Goal: Transaction & Acquisition: Purchase product/service

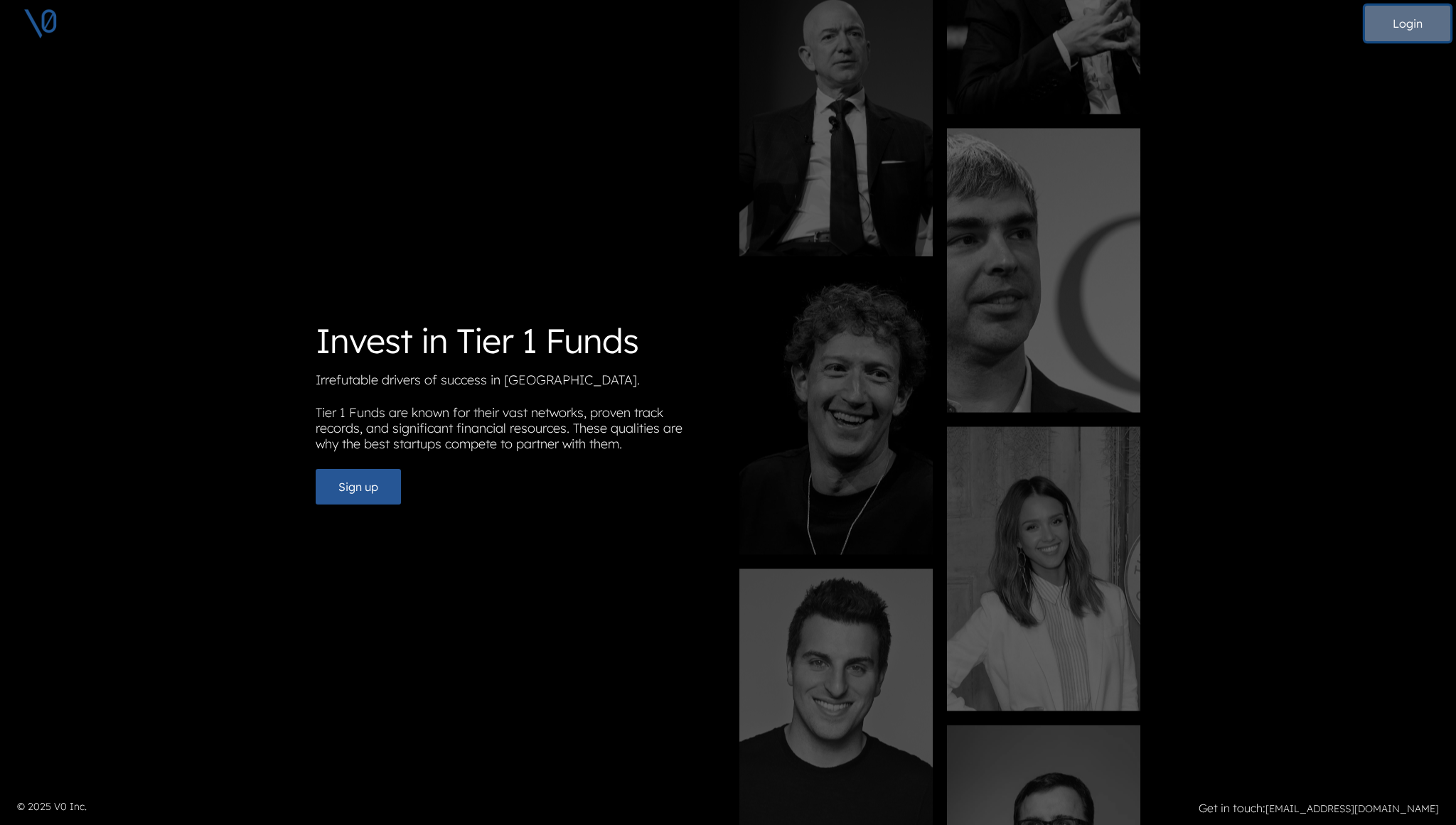
click at [1402, 26] on button "Login" at bounding box center [1408, 23] width 85 height 36
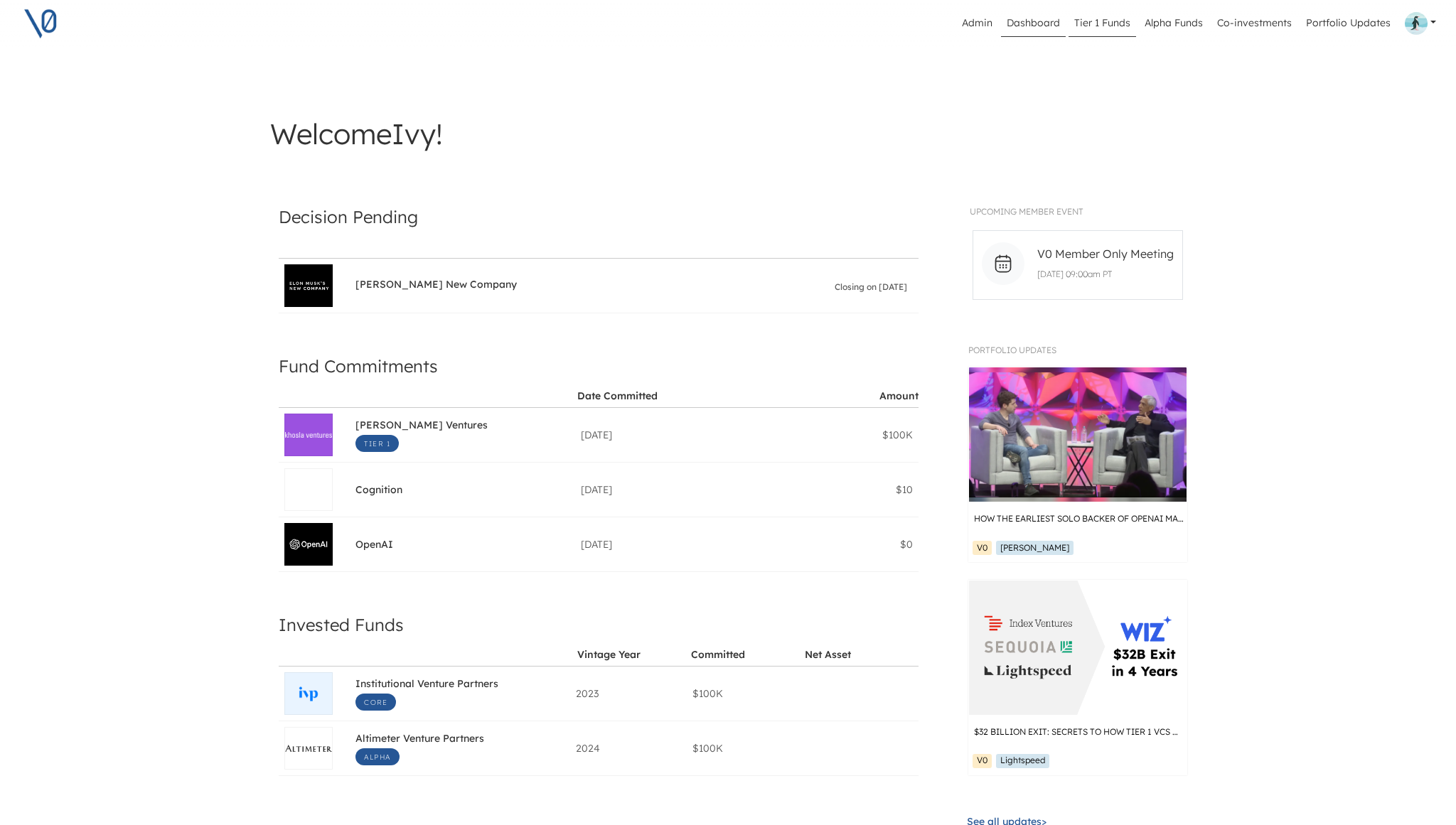
click at [1116, 22] on link "Tier 1 Funds" at bounding box center [1101, 23] width 67 height 27
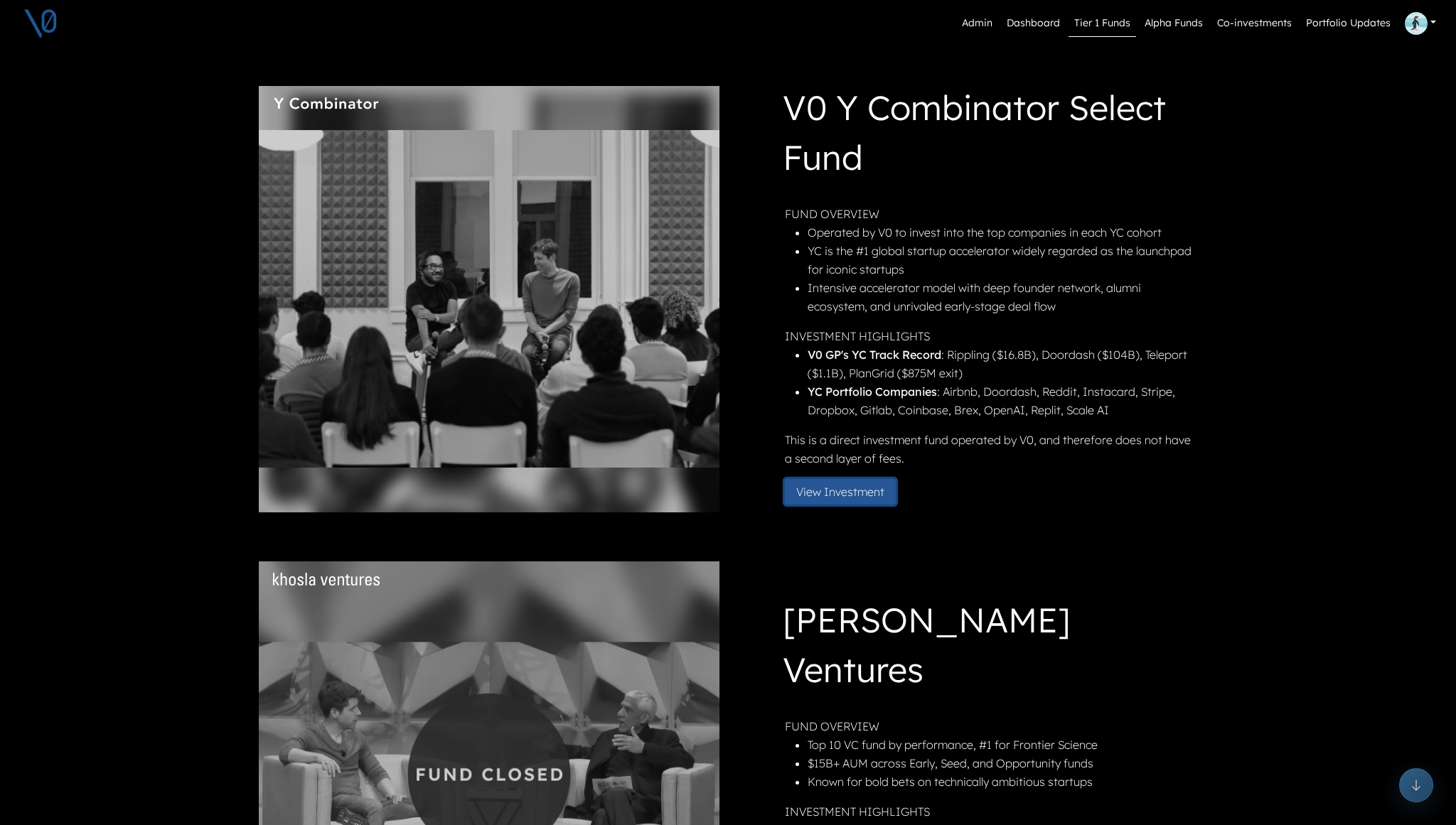
click at [846, 497] on button "View Investment" at bounding box center [840, 492] width 111 height 26
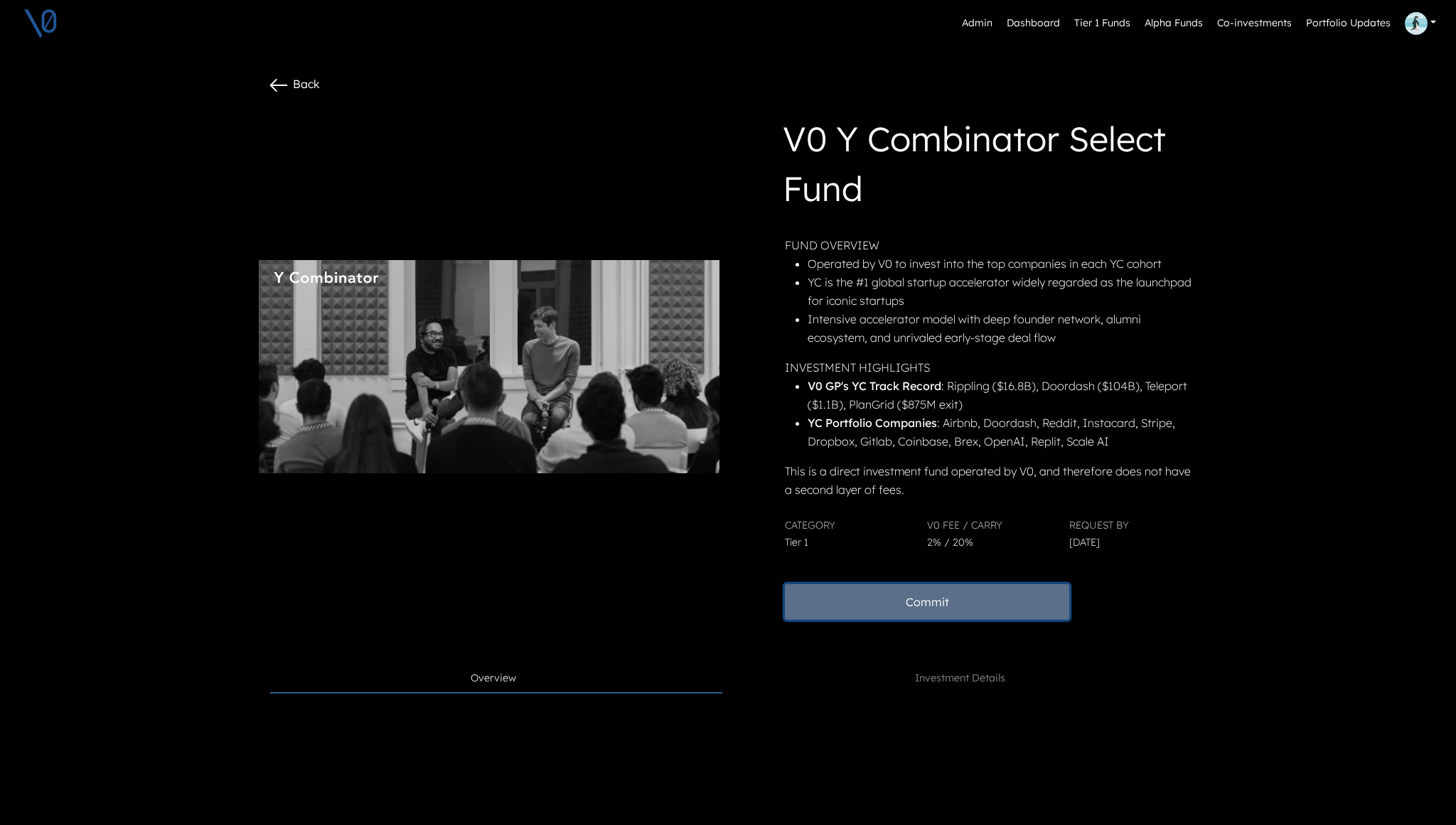
click at [917, 598] on button "Commit" at bounding box center [926, 602] width 285 height 36
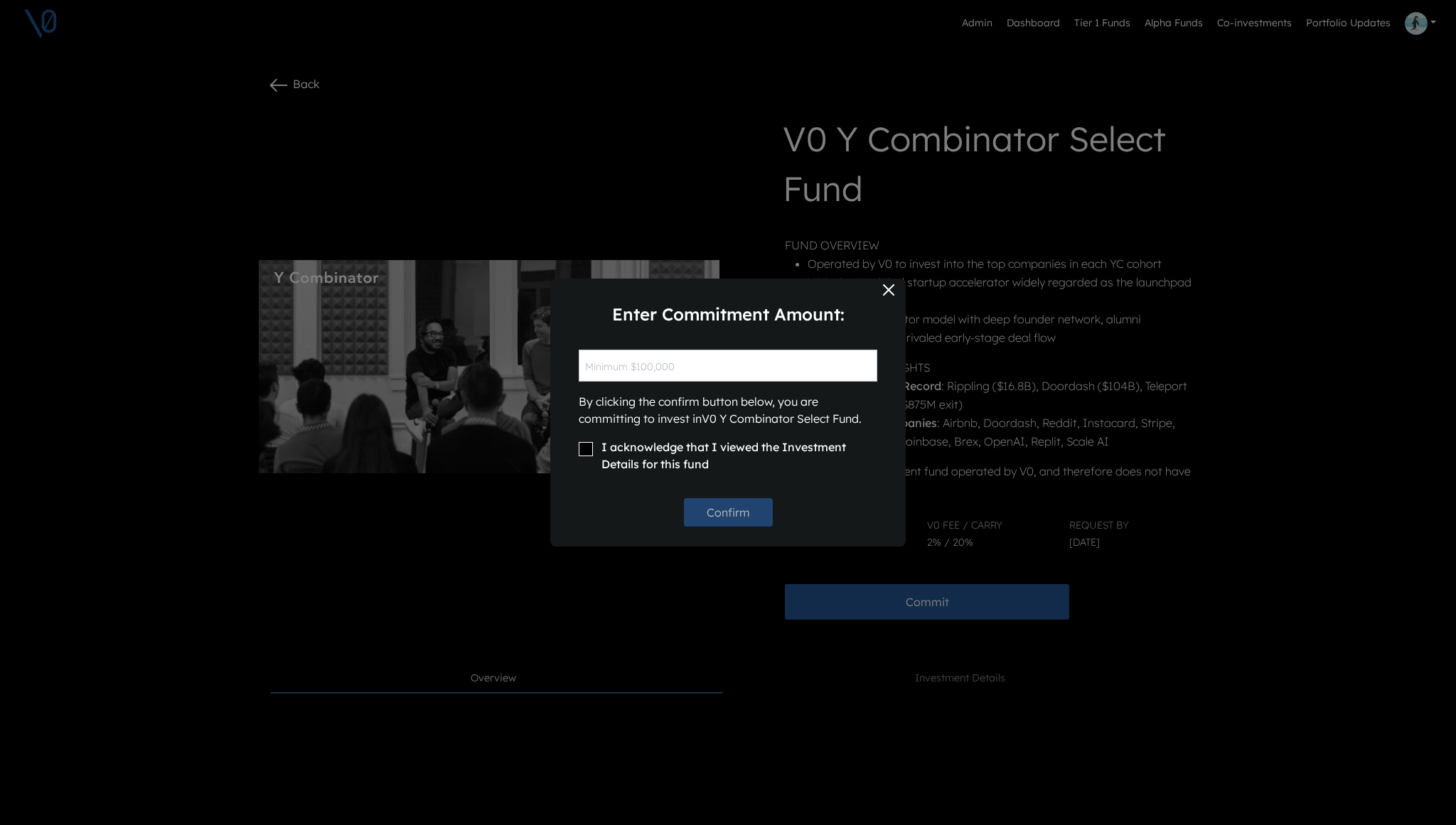
click at [586, 450] on input "I acknowledge that I viewed the Investment Details for this fund" at bounding box center [586, 450] width 14 height 14
checkbox input "true"
click at [652, 364] on input "text" at bounding box center [728, 366] width 299 height 32
type input "$100,000"
click at [733, 514] on button "Confirm" at bounding box center [728, 513] width 89 height 29
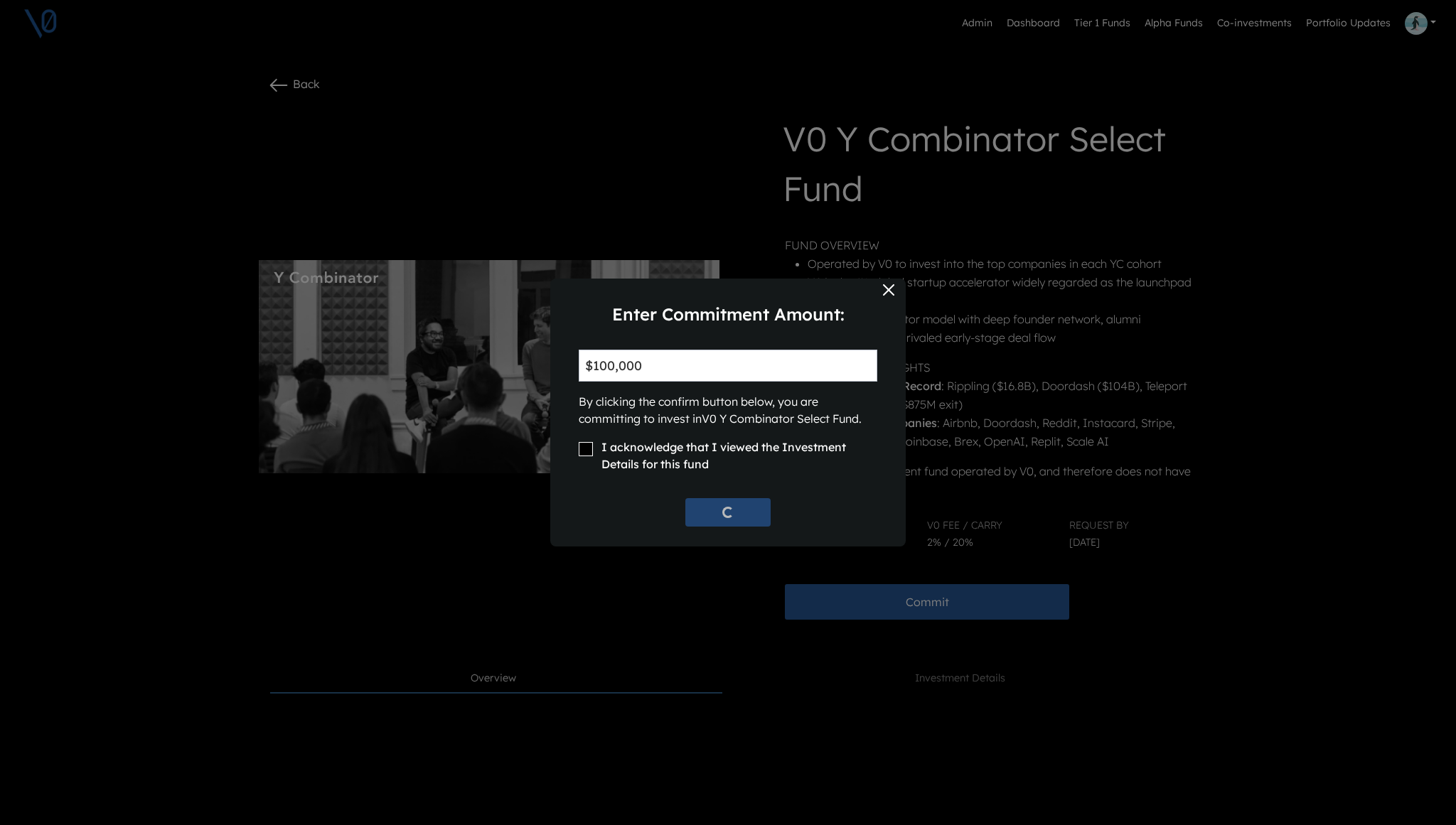
checkbox input "false"
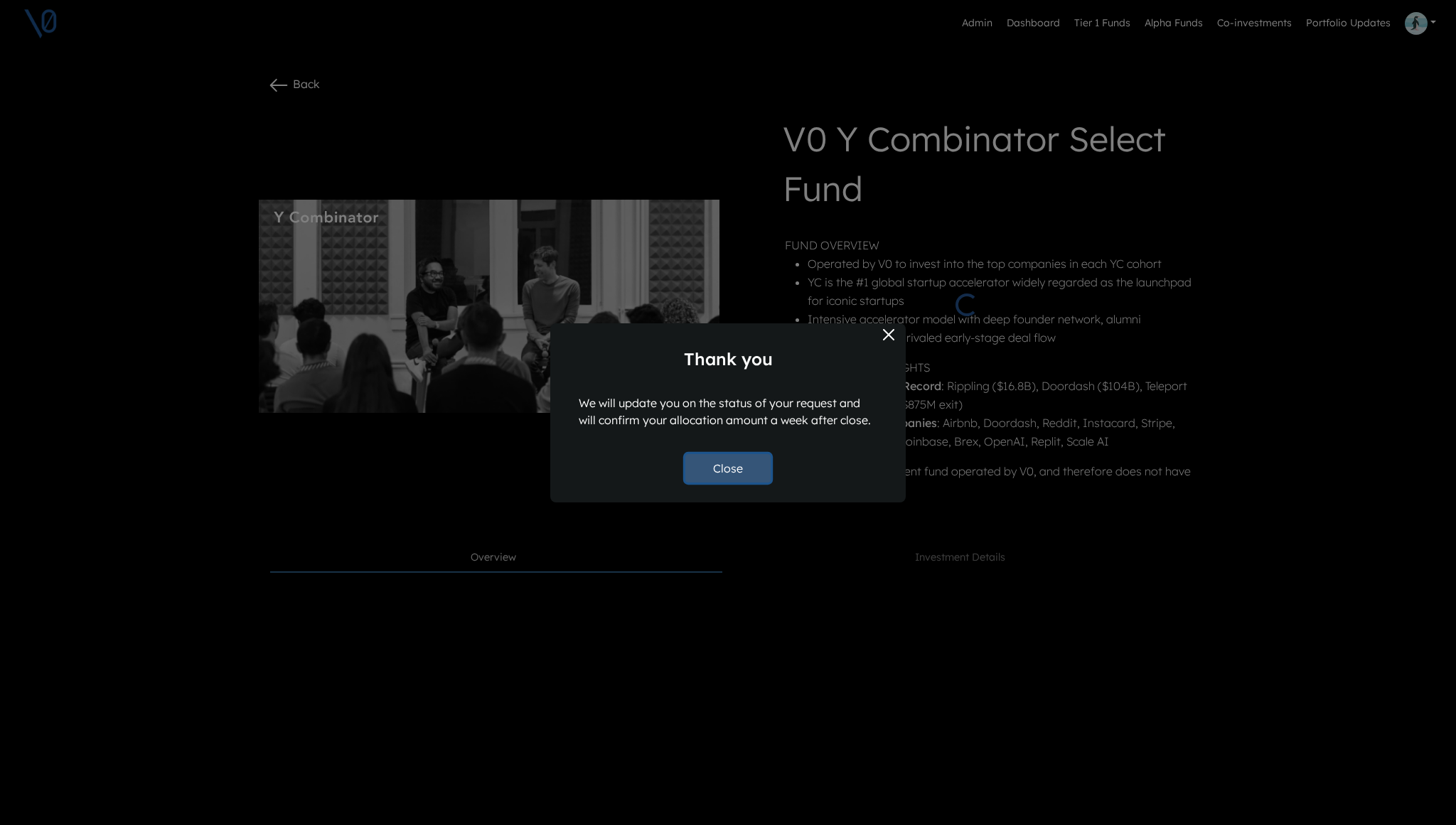
click at [741, 473] on button "Close" at bounding box center [727, 469] width 85 height 29
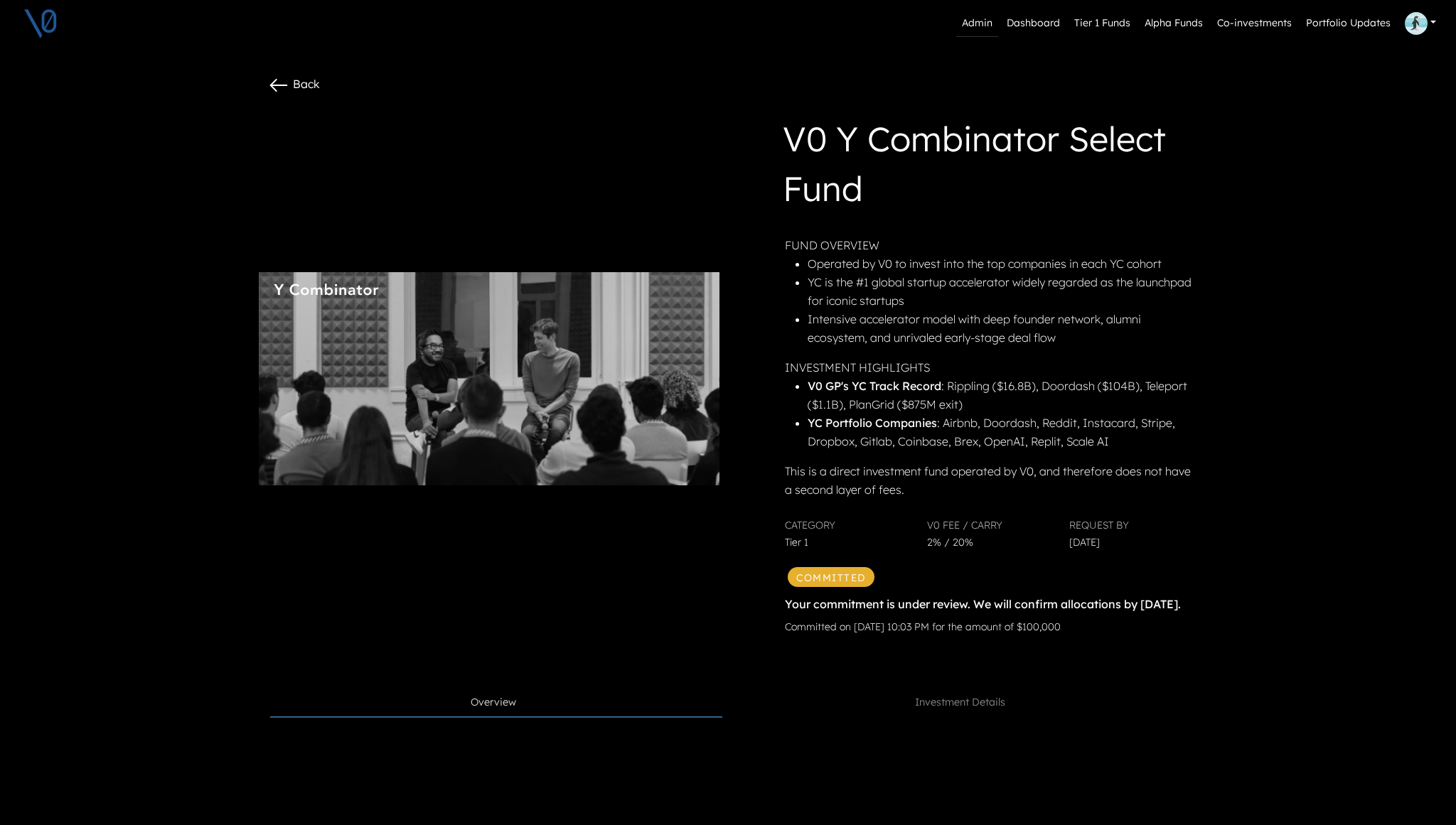
click at [985, 29] on link "Admin" at bounding box center [977, 23] width 42 height 27
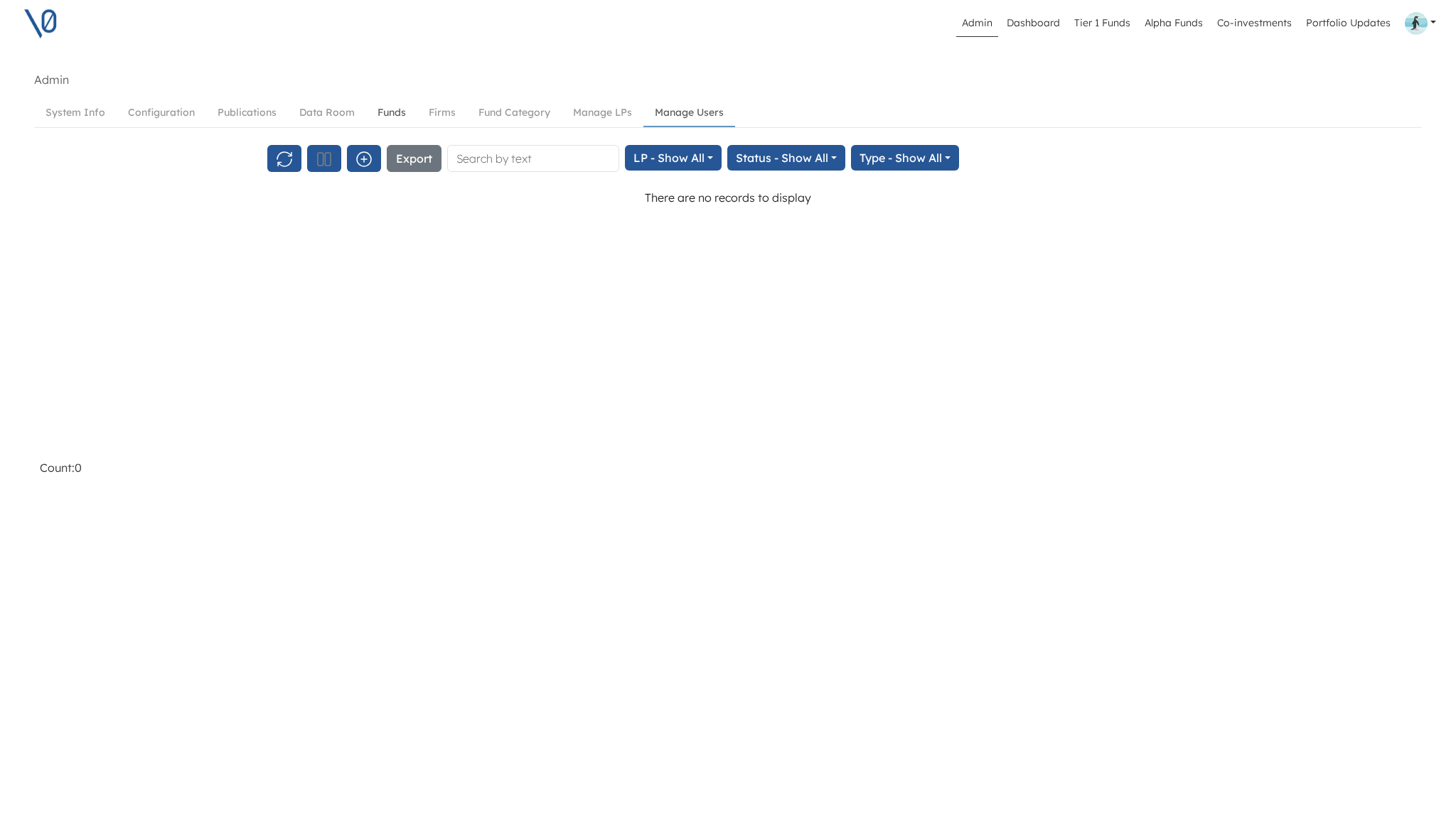
click at [393, 114] on link "Funds" at bounding box center [391, 112] width 51 height 26
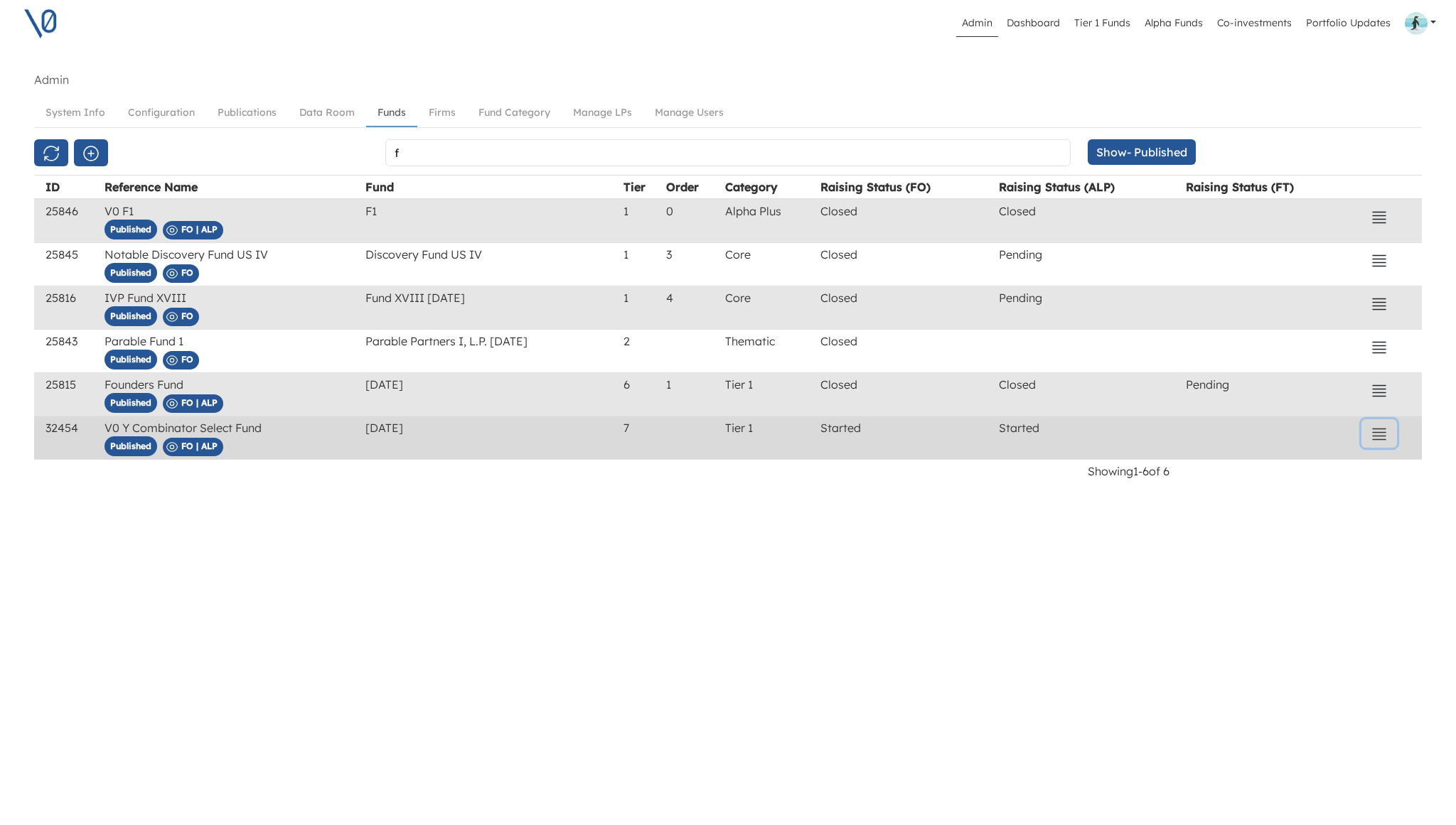
click at [1379, 431] on icon "button" at bounding box center [1379, 434] width 17 height 17
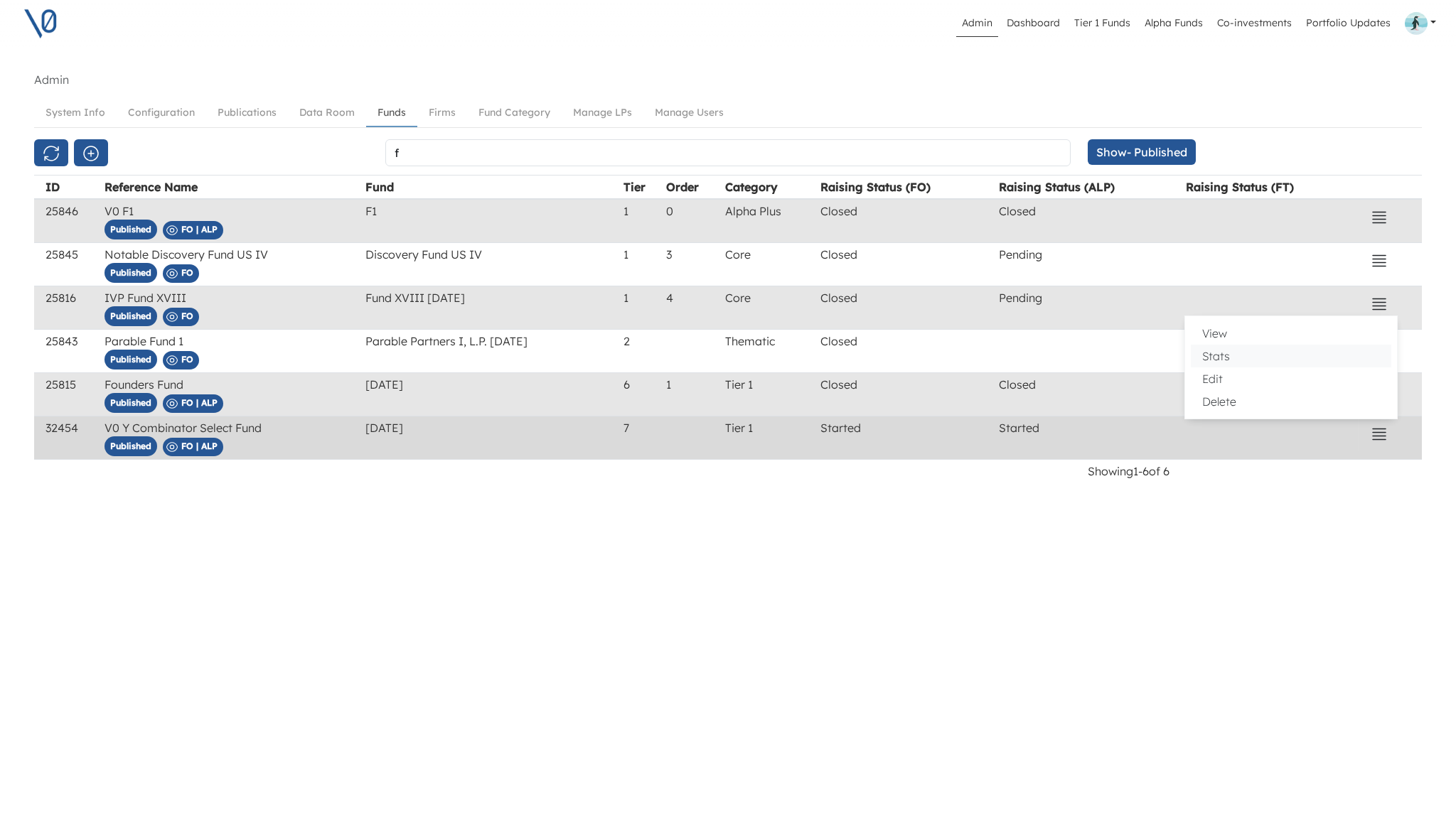
click at [1243, 362] on button "Stats" at bounding box center [1291, 355] width 200 height 22
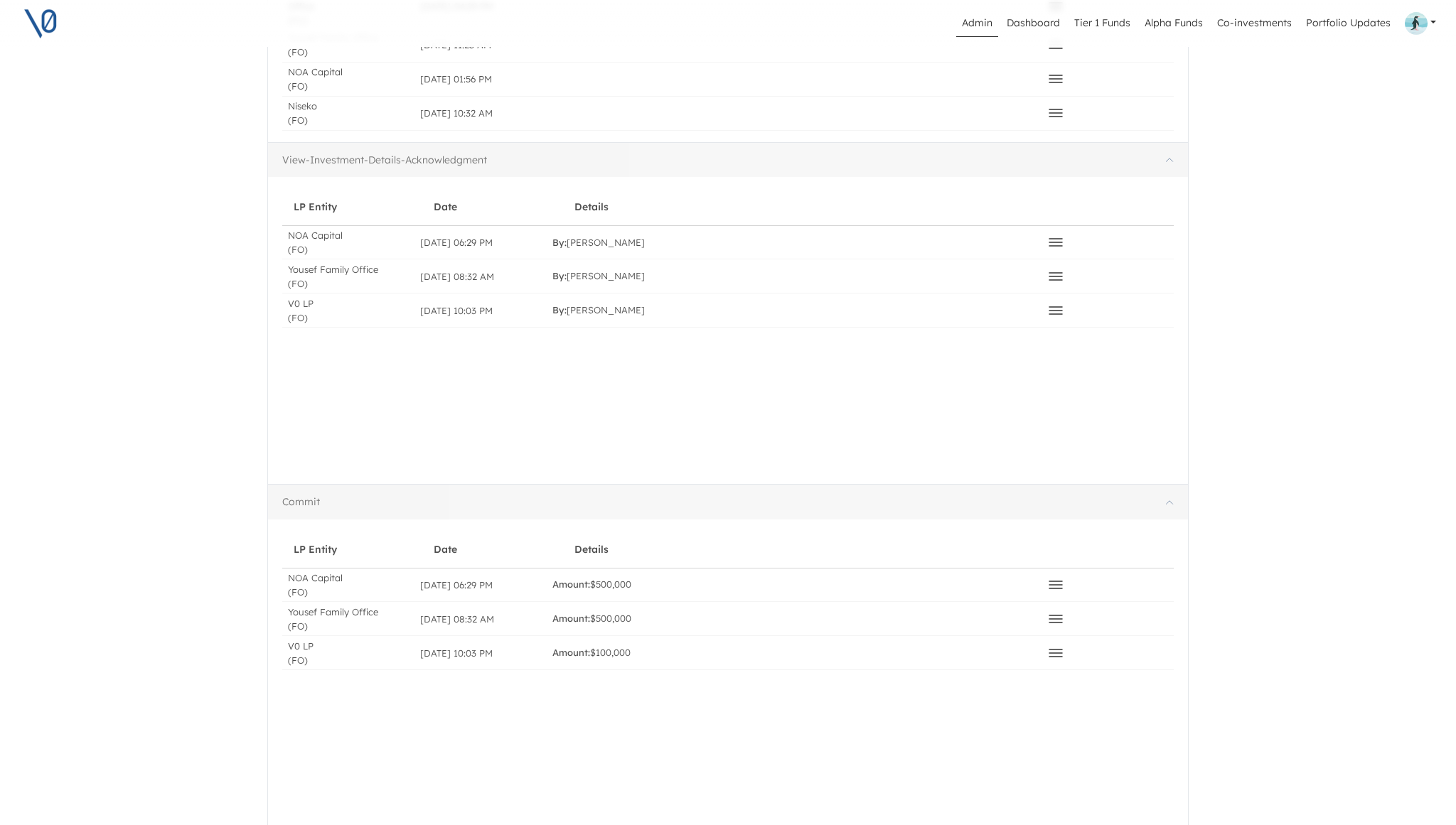
scroll to position [847, 0]
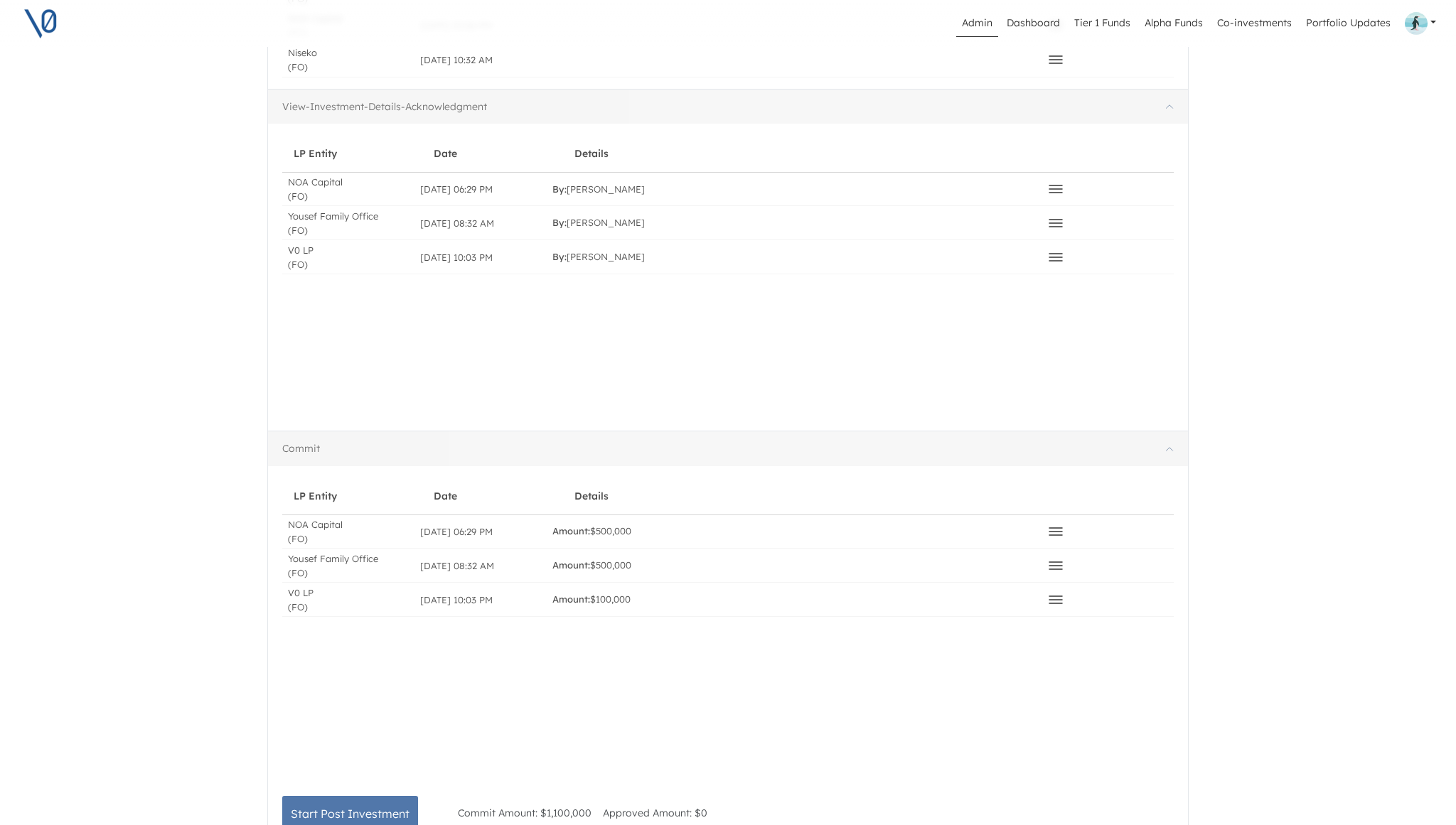
click at [1056, 558] on icon at bounding box center [1056, 566] width 17 height 17
click at [989, 519] on div "Amount: $500,000" at bounding box center [794, 531] width 495 height 32
click at [1057, 595] on icon at bounding box center [1056, 600] width 17 height 17
click at [991, 615] on button "Approve" at bounding box center [957, 625] width 200 height 20
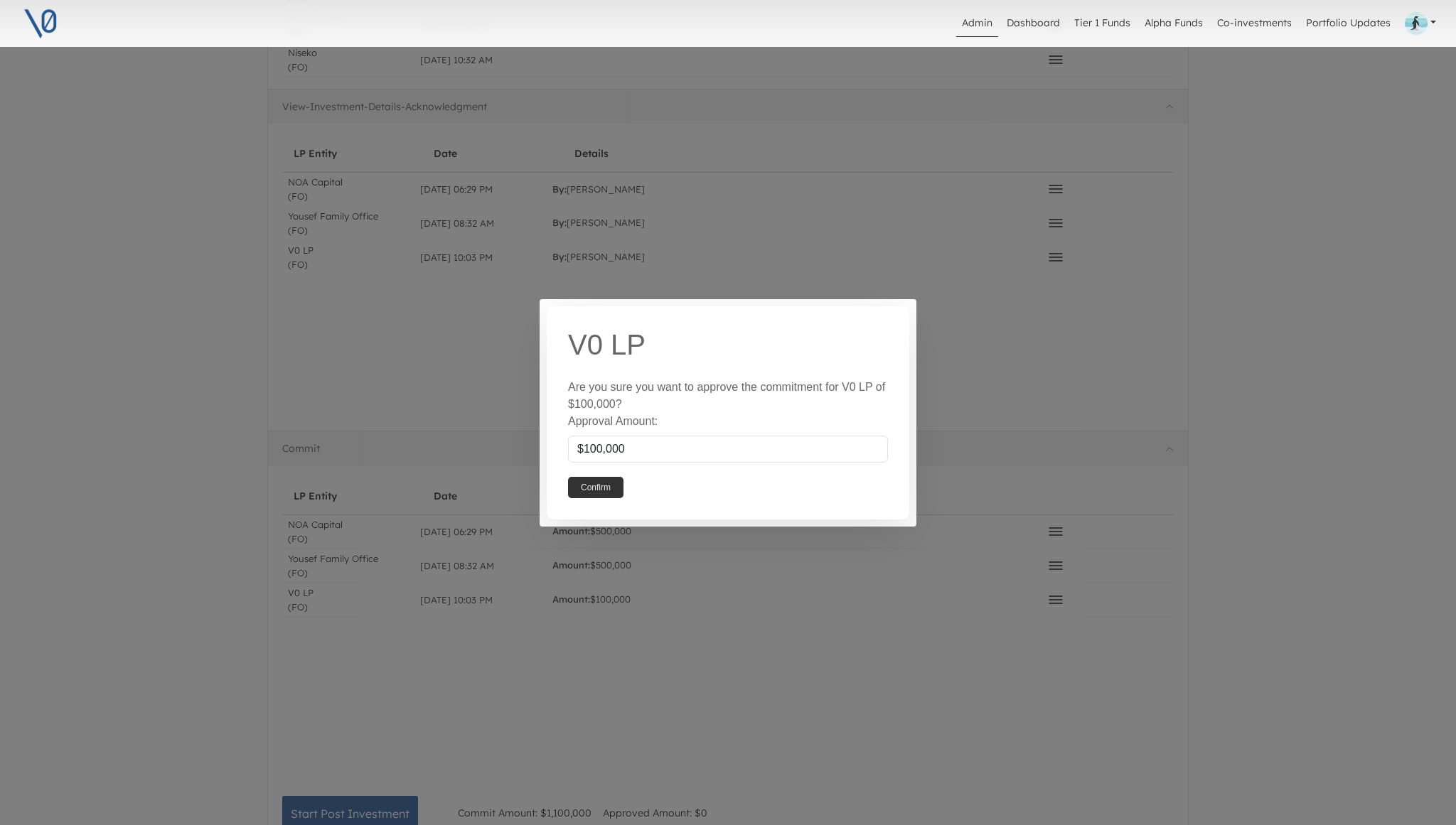
click at [600, 489] on button "Confirm" at bounding box center [596, 487] width 56 height 22
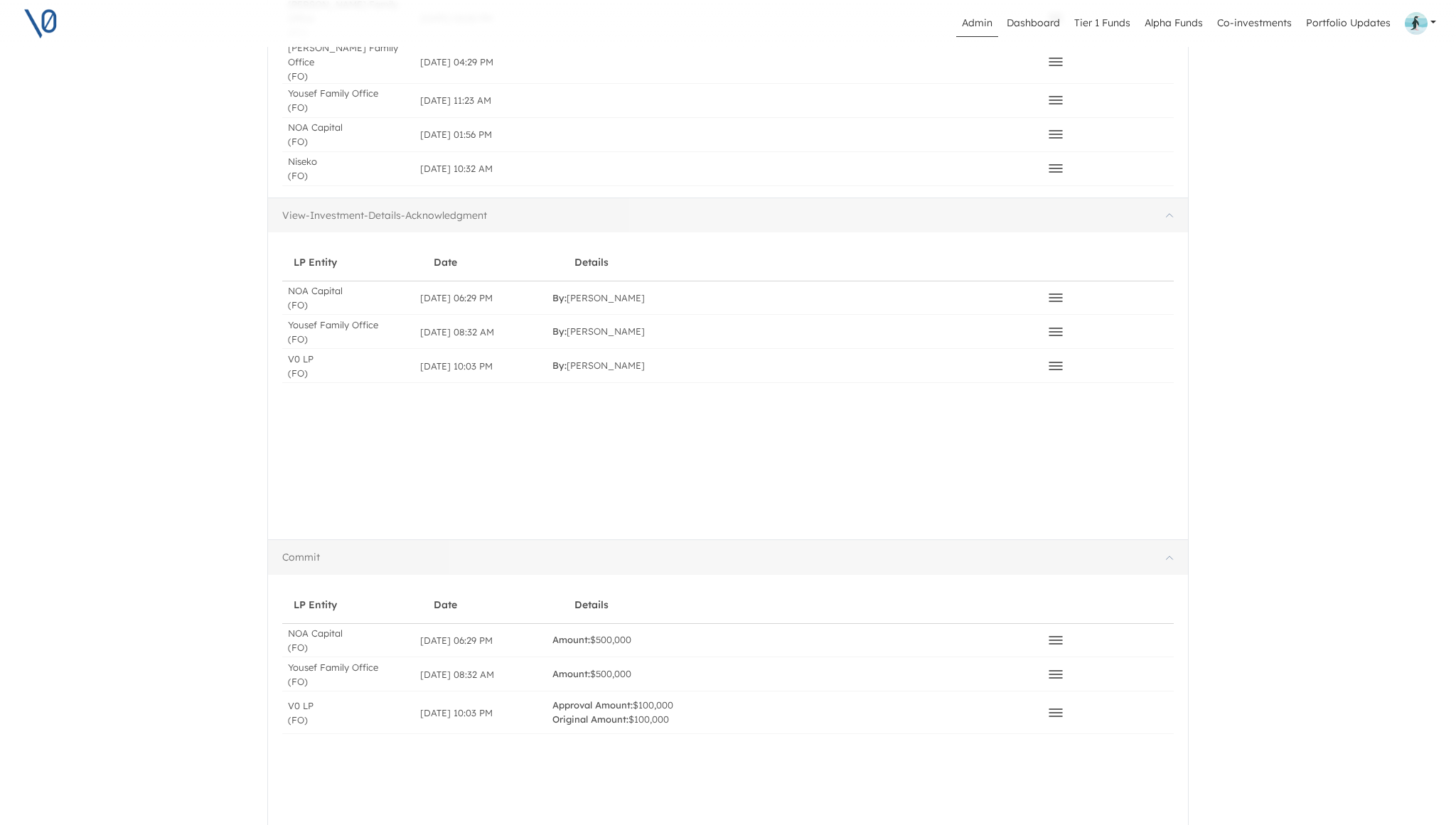
scroll to position [965, 0]
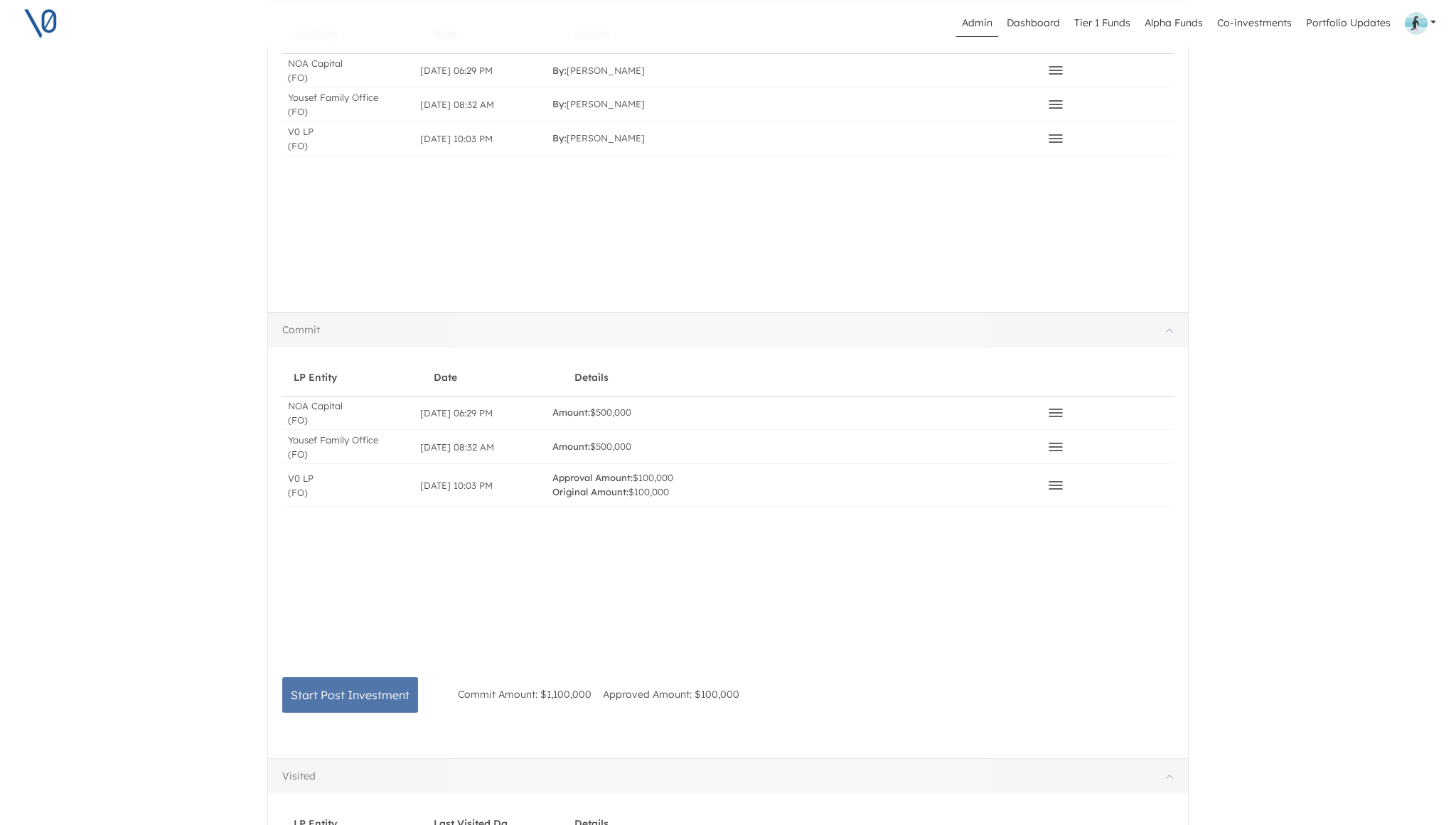
click at [1057, 477] on icon at bounding box center [1056, 485] width 17 height 17
click at [1143, 495] on div "Approve Denied Delete" at bounding box center [1107, 485] width 132 height 42
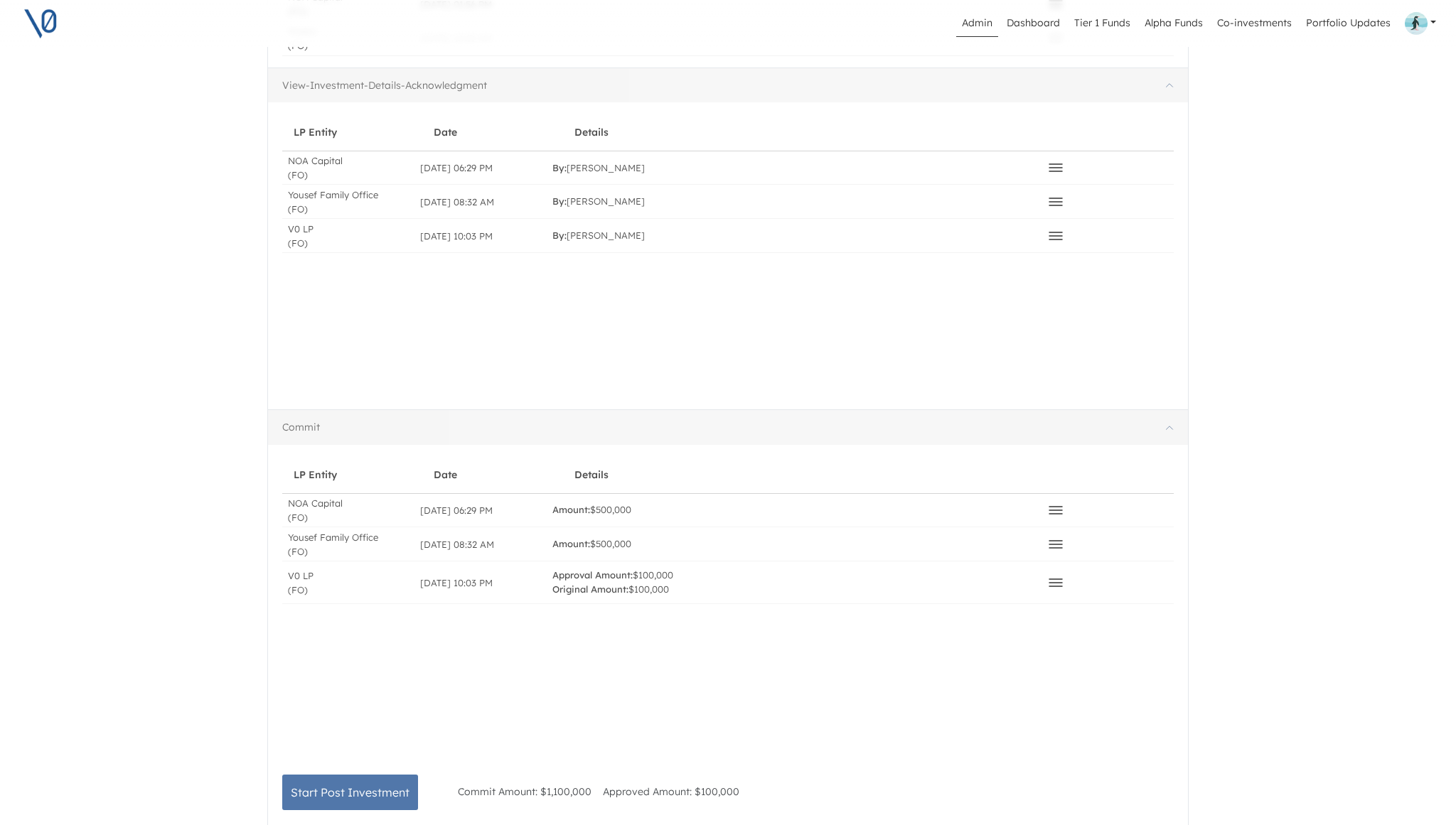
scroll to position [753, 0]
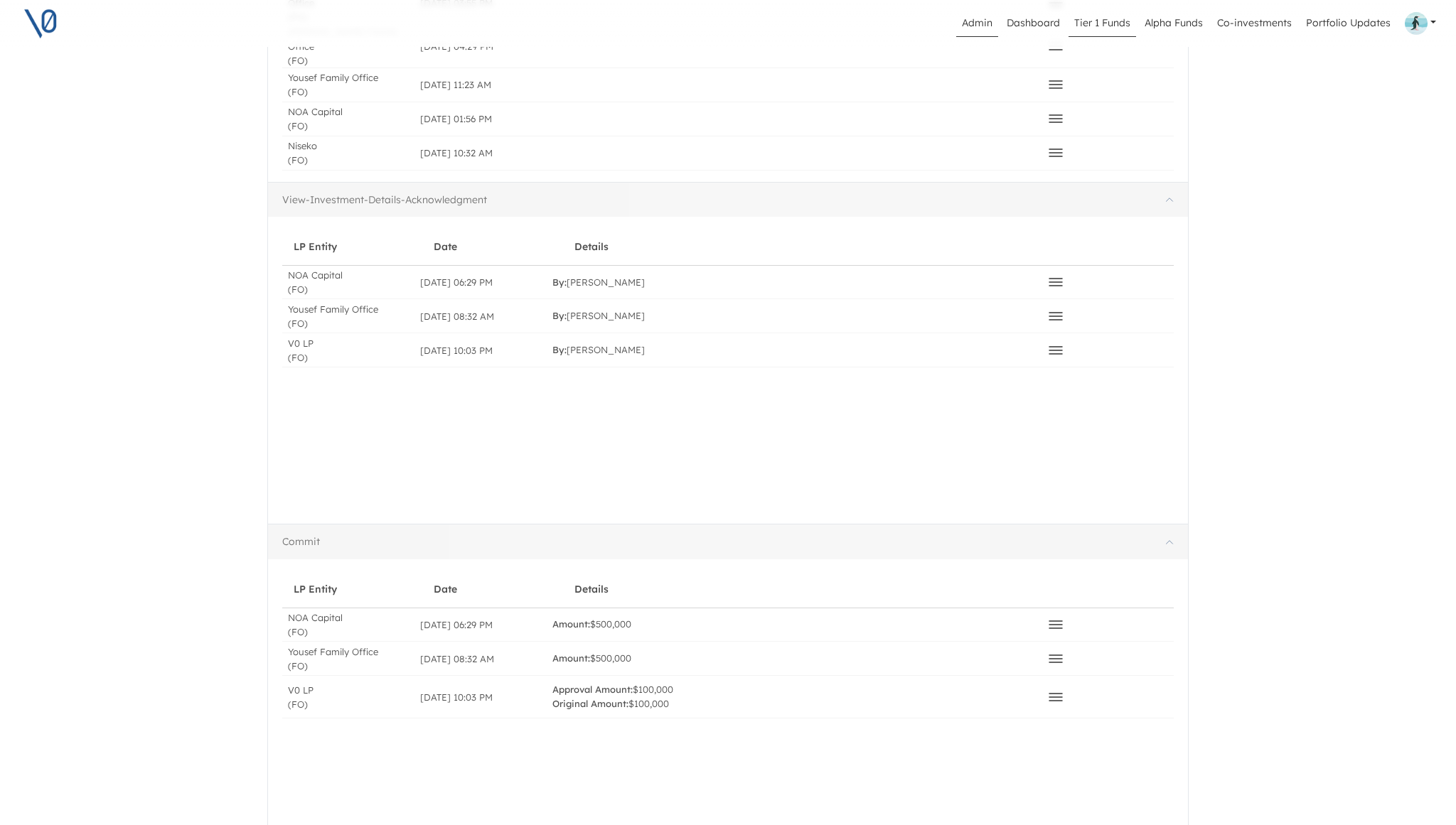
click at [1115, 15] on link "Tier 1 Funds" at bounding box center [1101, 23] width 67 height 27
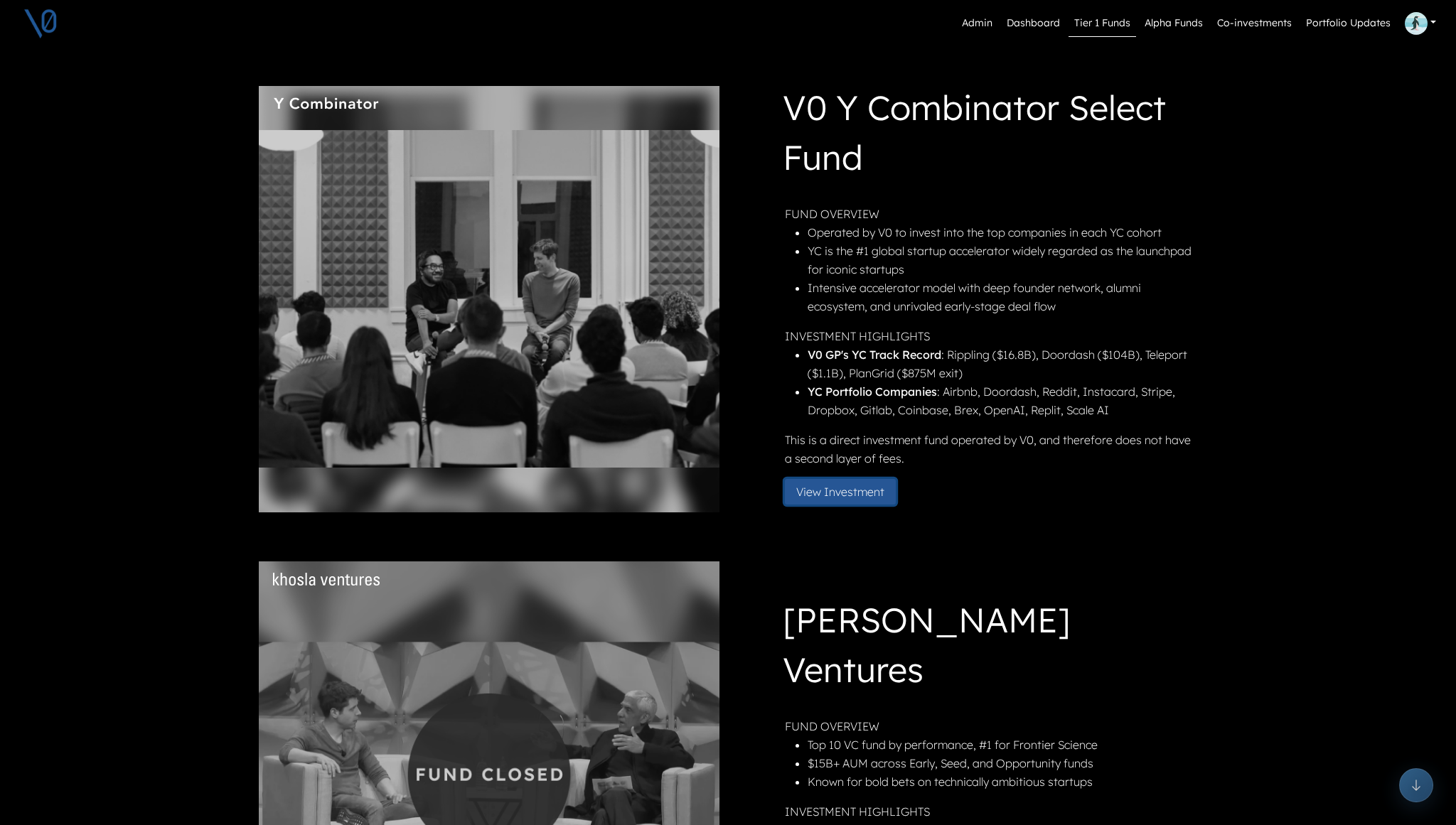
click at [857, 495] on button "View Investment" at bounding box center [840, 492] width 111 height 26
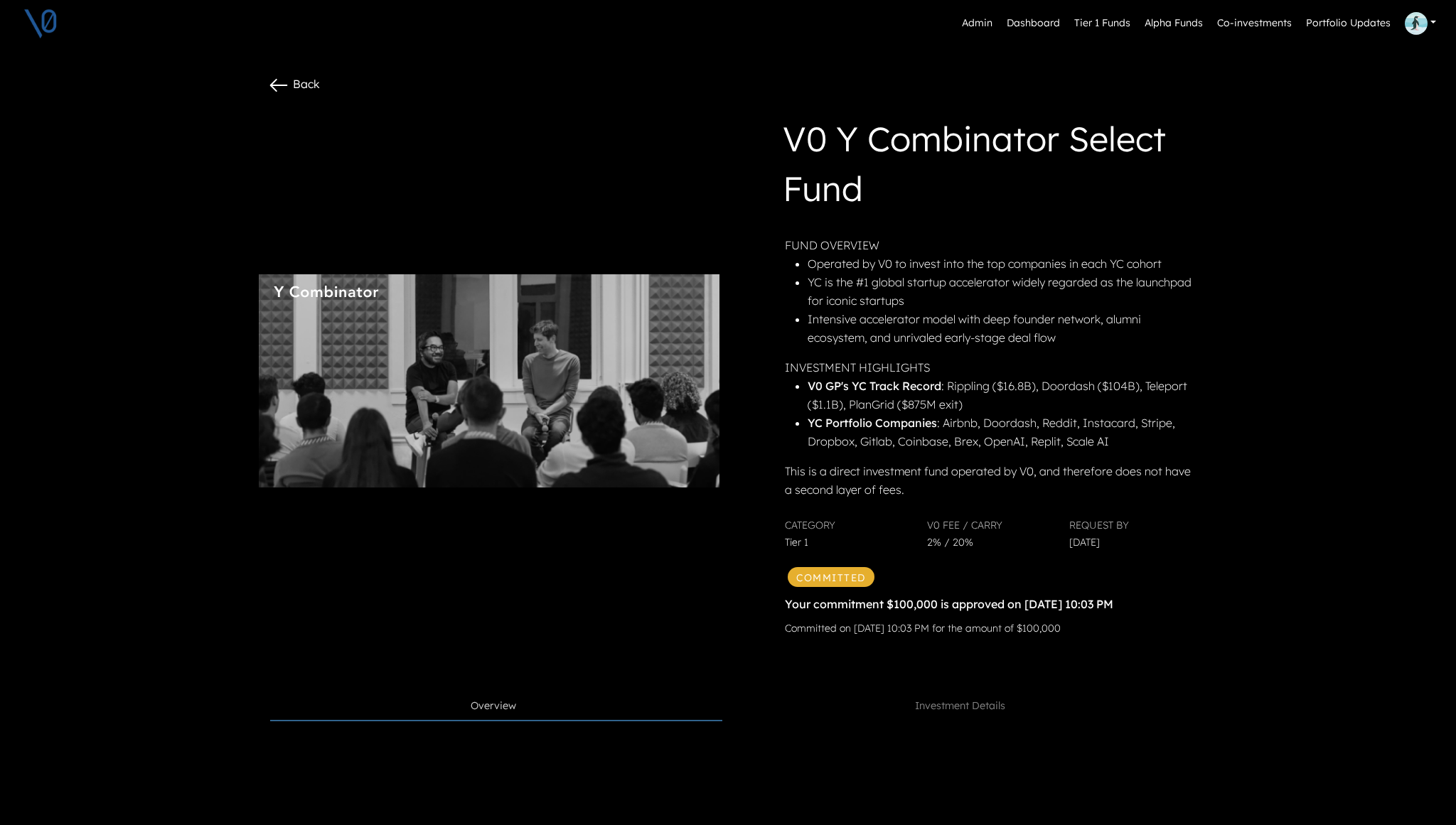
click at [935, 606] on div "Your commitment $100,000 is approved on [DATE] 10:03 PM" at bounding box center [989, 604] width 409 height 22
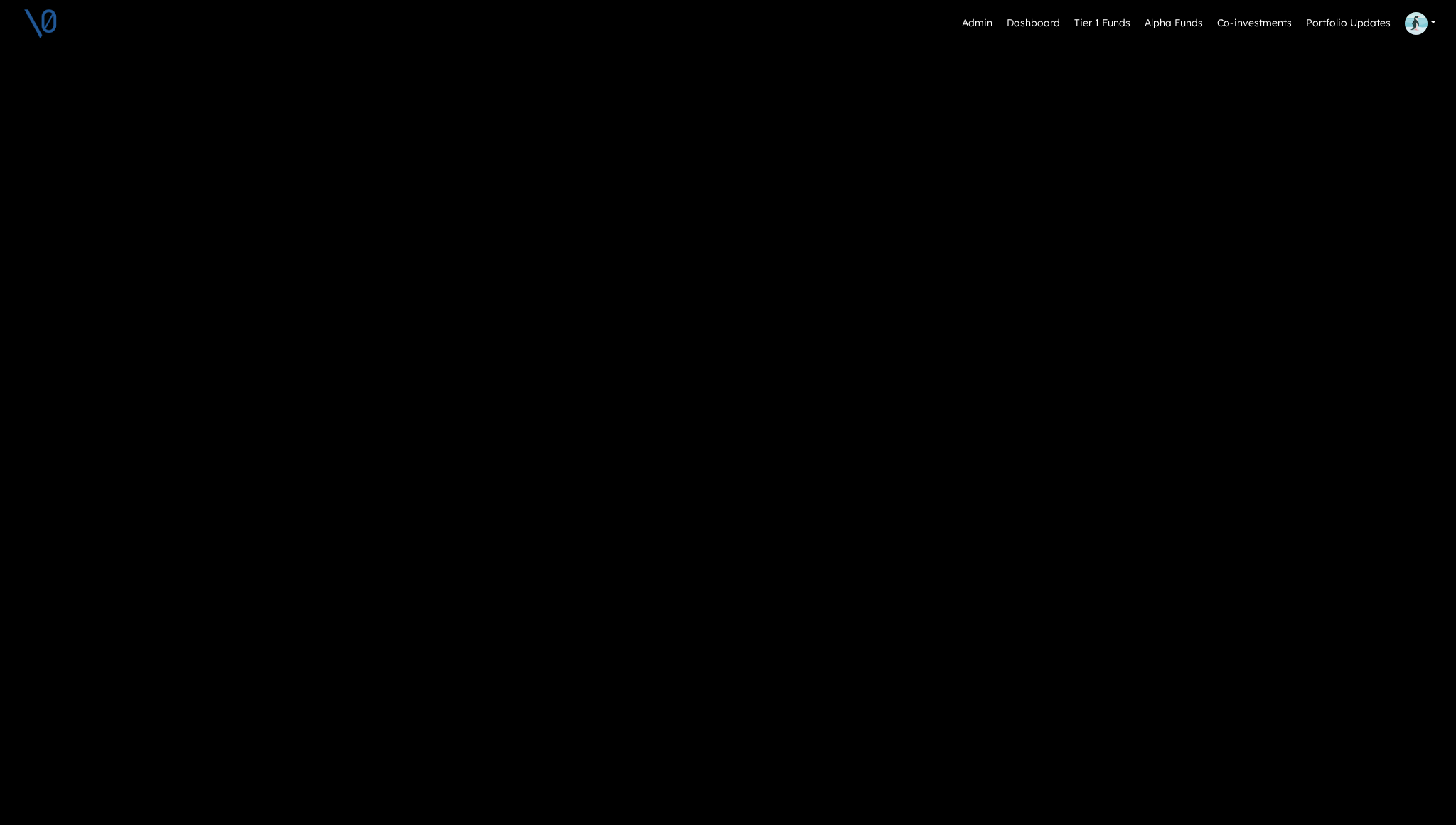
scroll to position [690, 0]
